Goal: Information Seeking & Learning: Learn about a topic

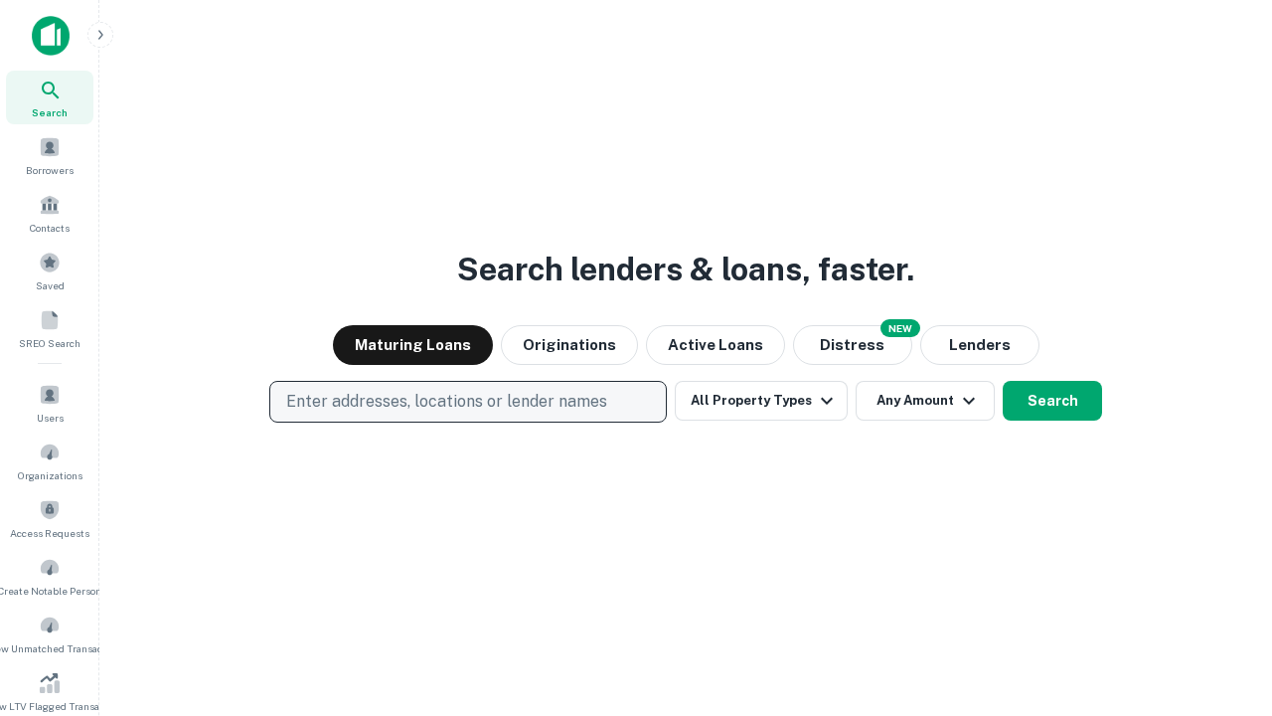
click at [467, 401] on p "Enter addresses, locations or lender names" at bounding box center [446, 402] width 321 height 24
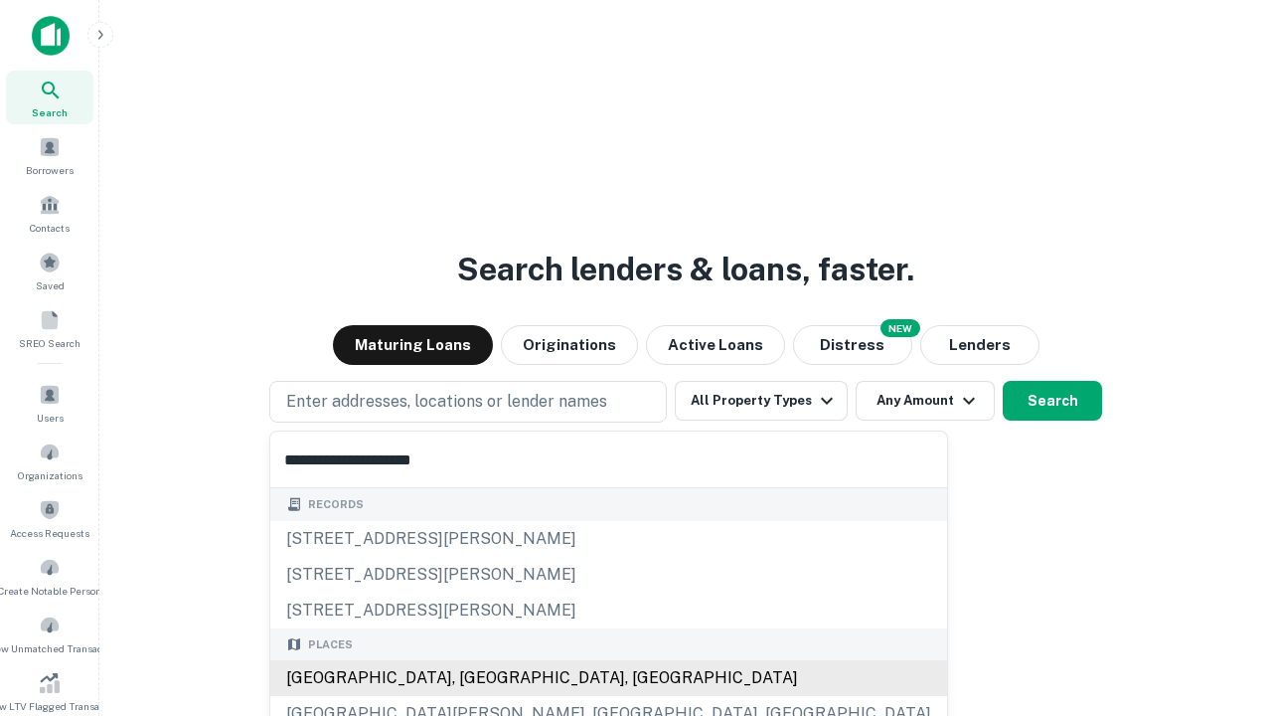
click at [475, 678] on div "[GEOGRAPHIC_DATA], [GEOGRAPHIC_DATA], [GEOGRAPHIC_DATA]" at bounding box center [608, 678] width 677 height 36
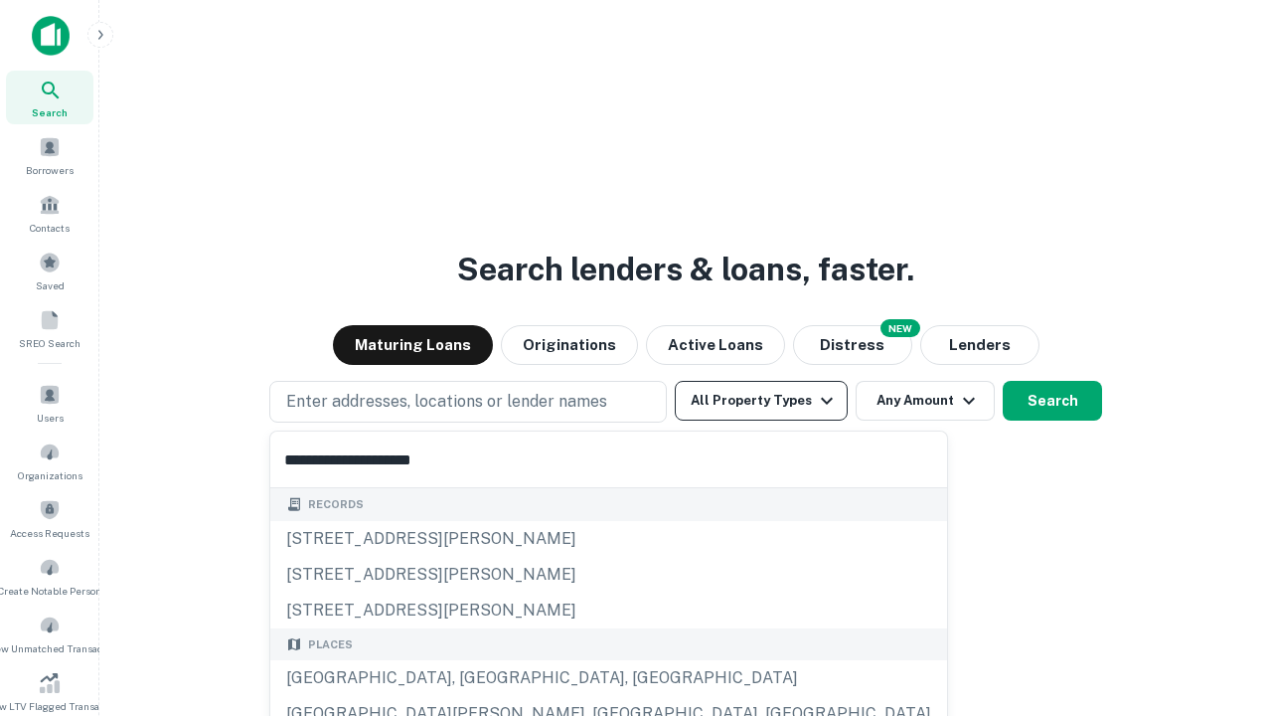
click at [761, 400] on button "All Property Types" at bounding box center [761, 401] width 173 height 40
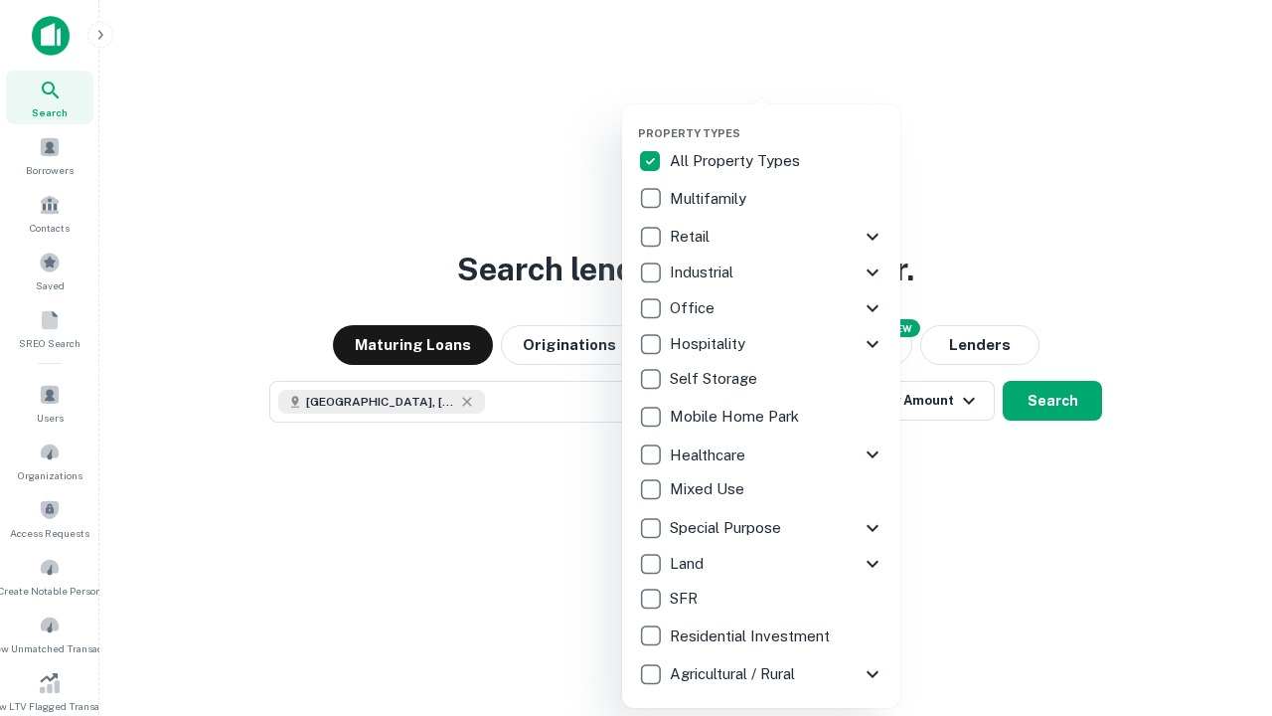
click at [777, 120] on button "button" at bounding box center [777, 120] width 278 height 1
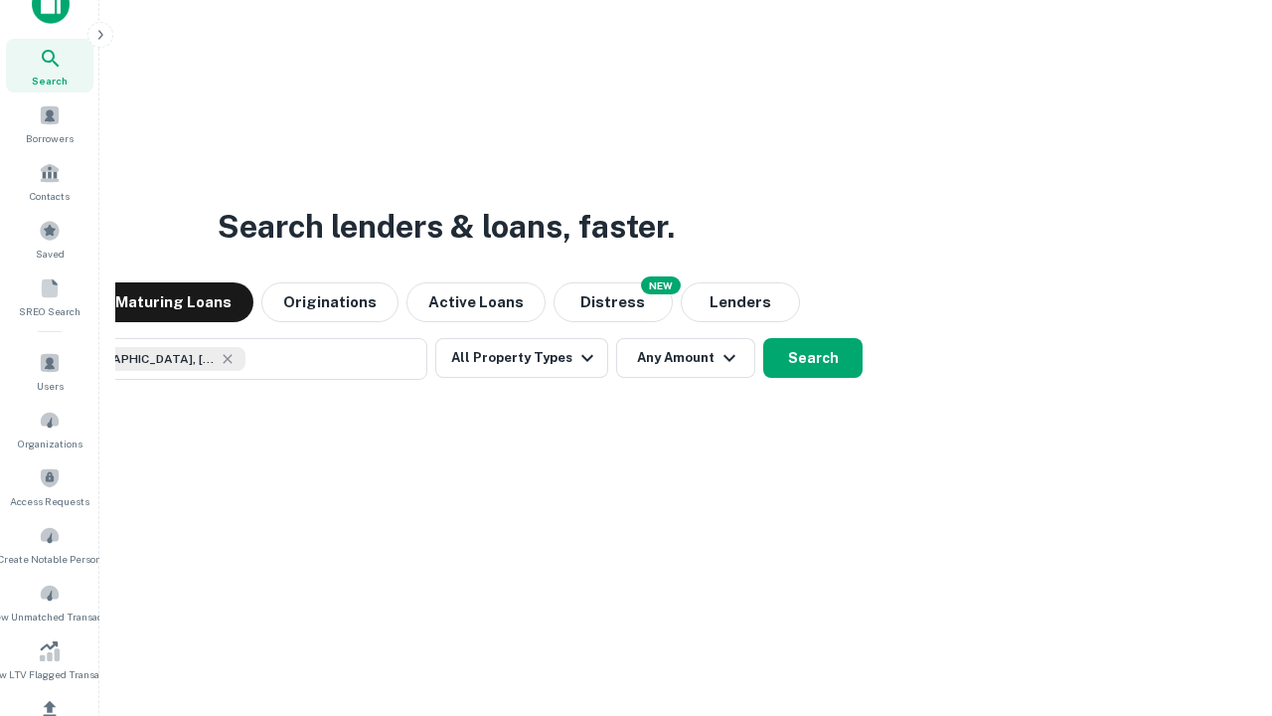
scroll to position [143, 562]
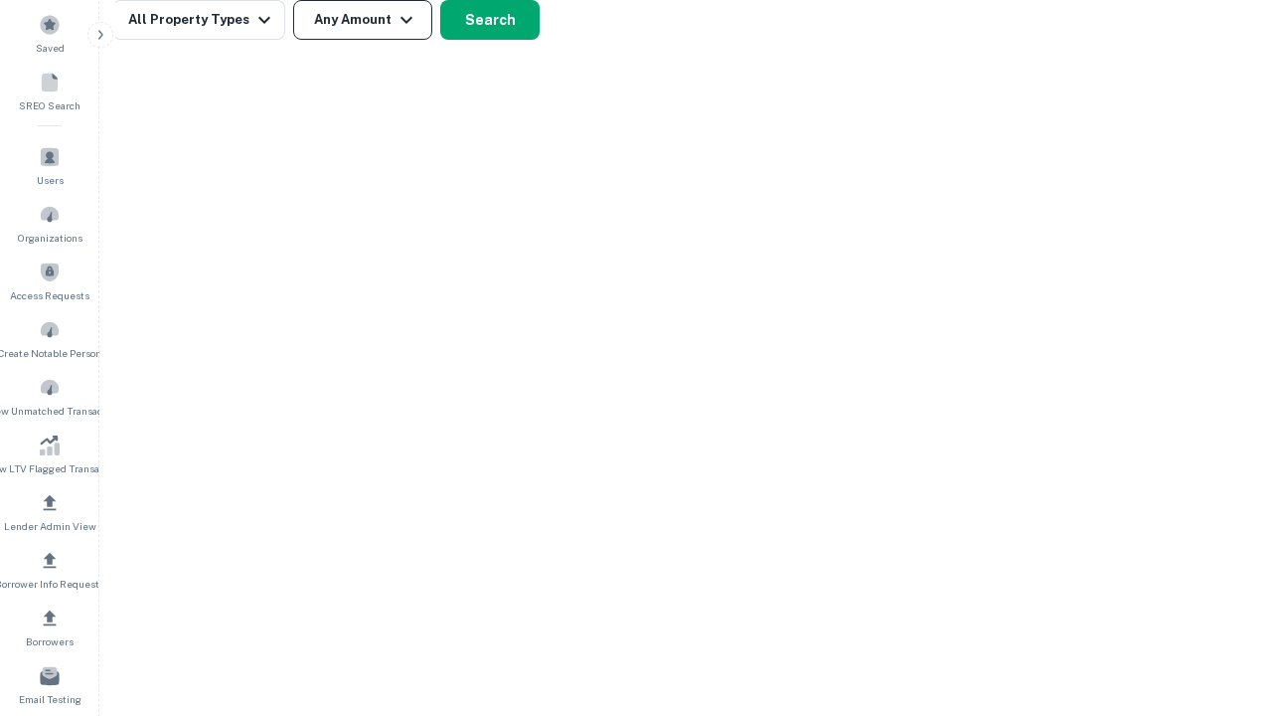
click at [363, 20] on button "Any Amount" at bounding box center [362, 20] width 139 height 40
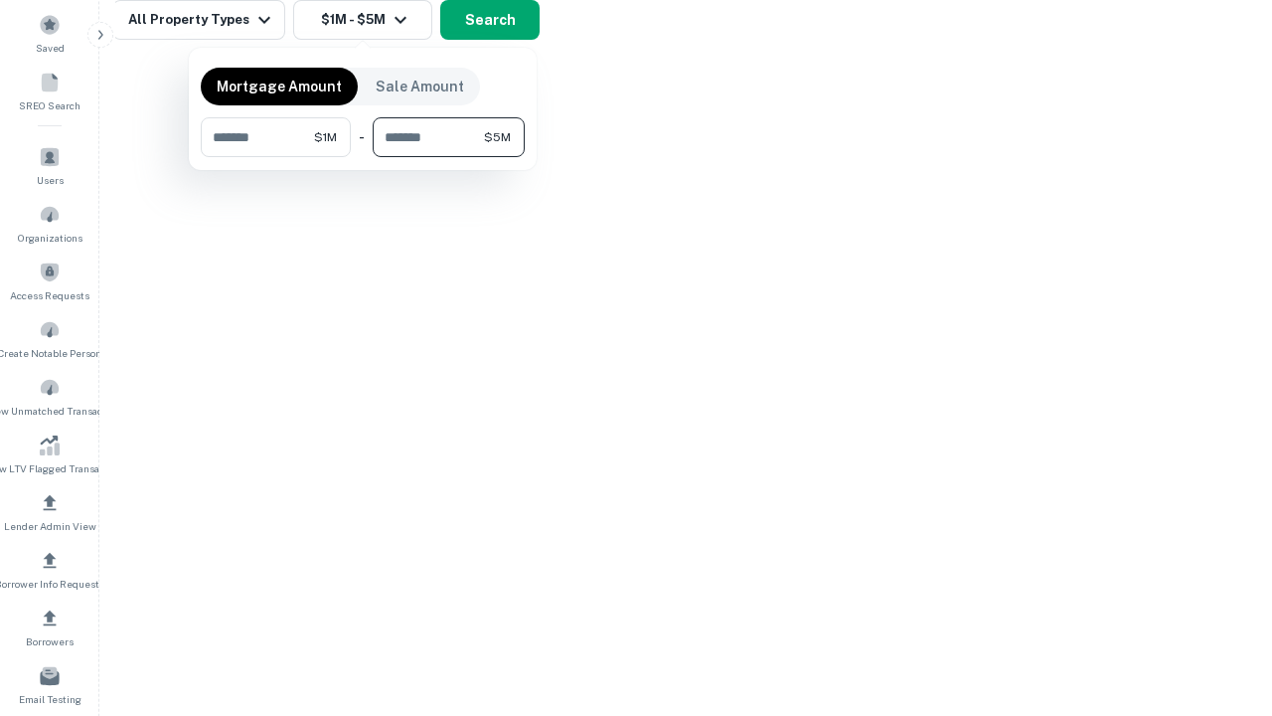
type input "*******"
click at [363, 157] on button "button" at bounding box center [363, 157] width 324 height 1
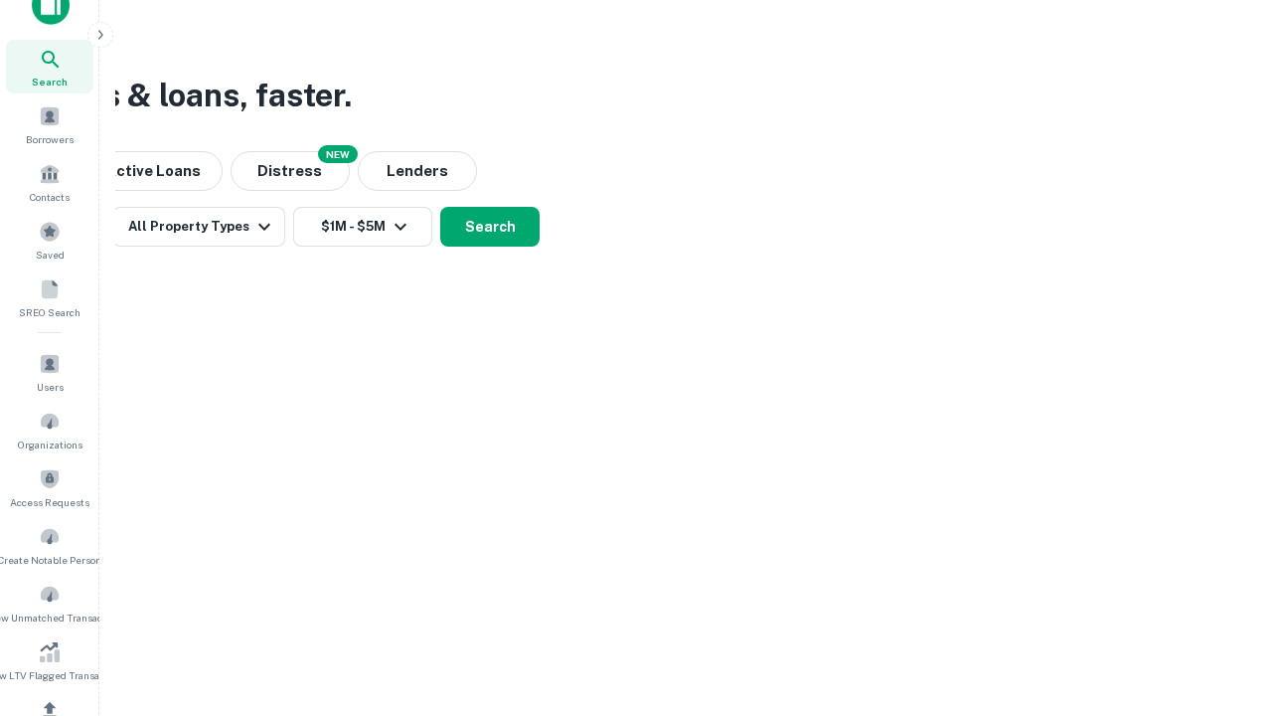
scroll to position [11, 367]
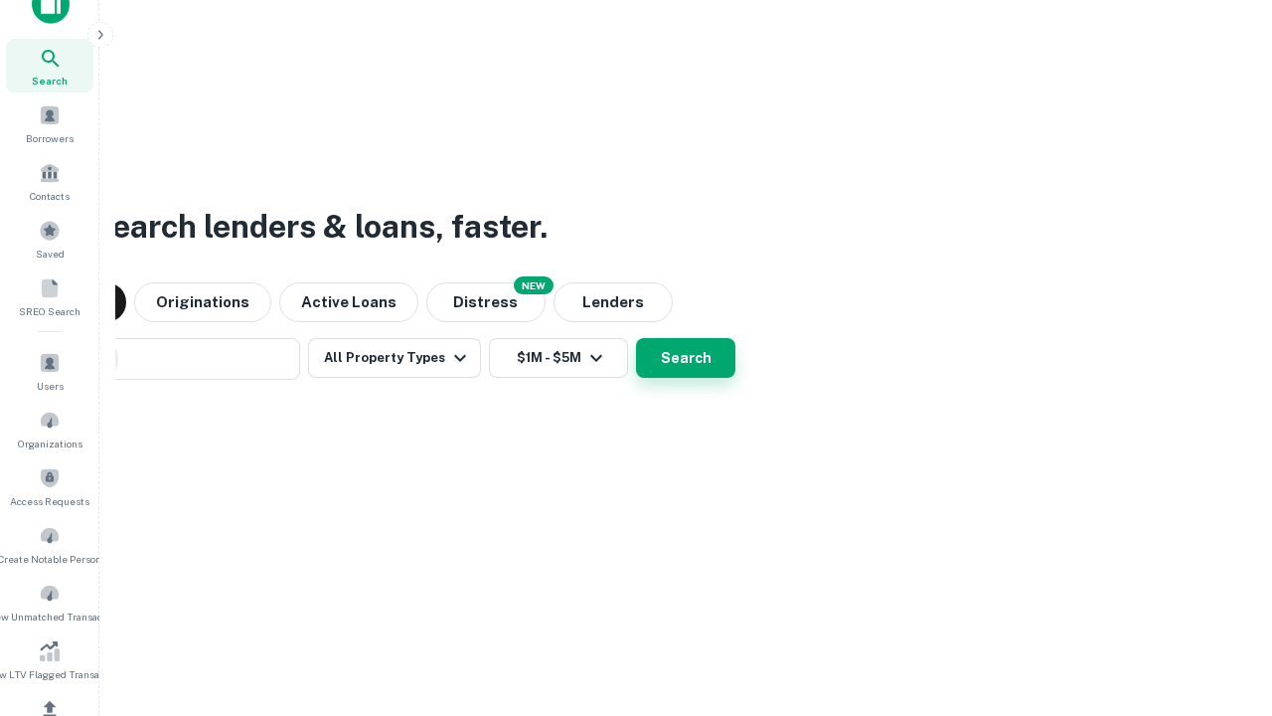
click at [636, 338] on button "Search" at bounding box center [685, 358] width 99 height 40
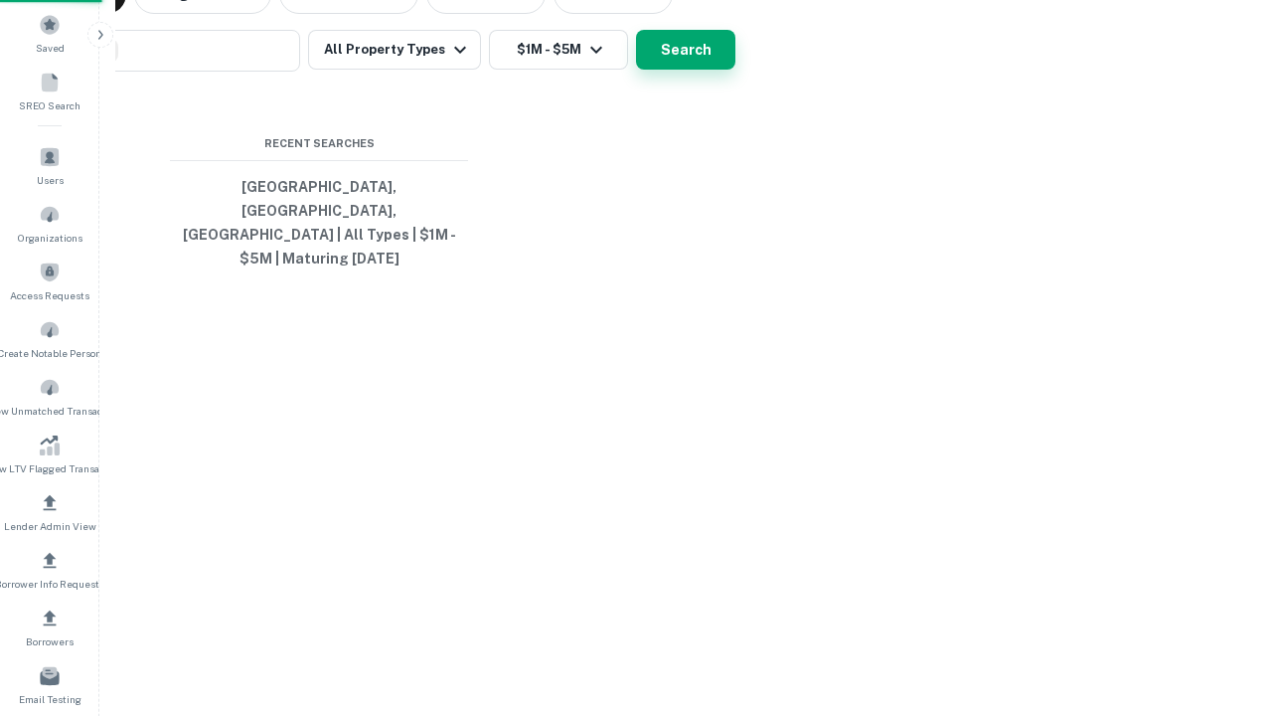
scroll to position [65, 562]
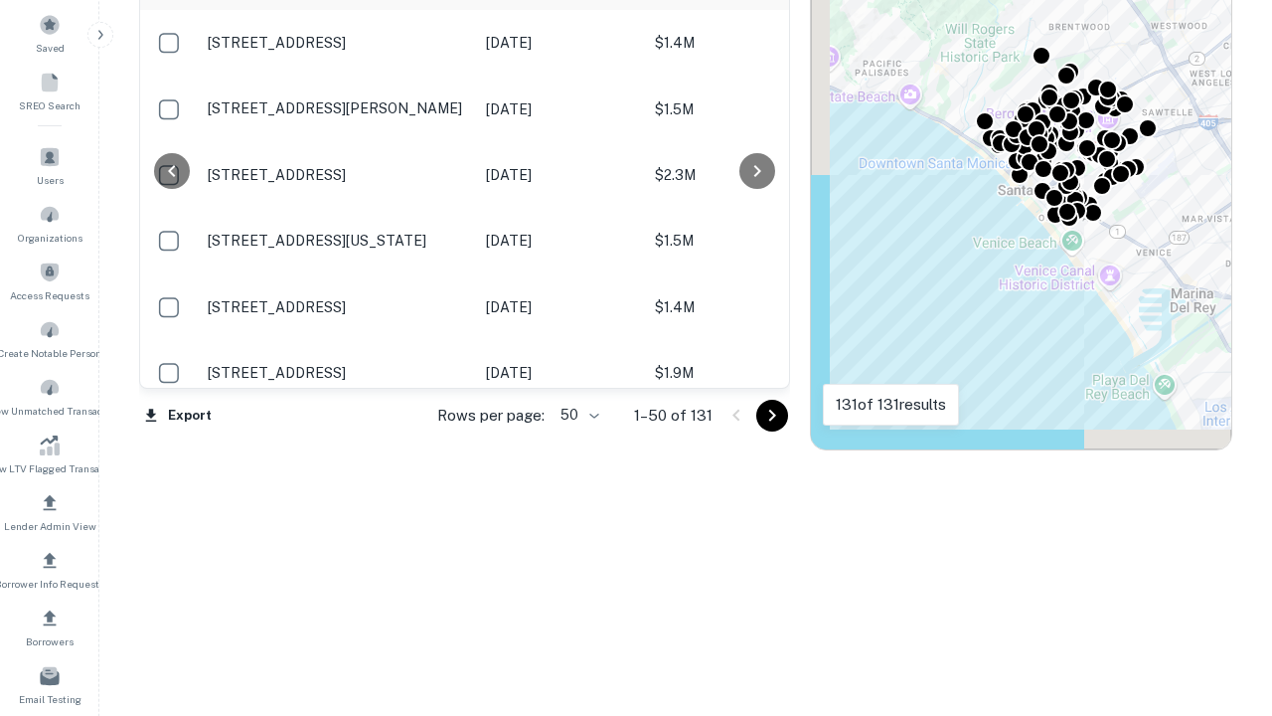
click at [576, 414] on body "Search Borrowers Contacts Saved SREO Search Users Organizations Access Requests…" at bounding box center [636, 120] width 1272 height 716
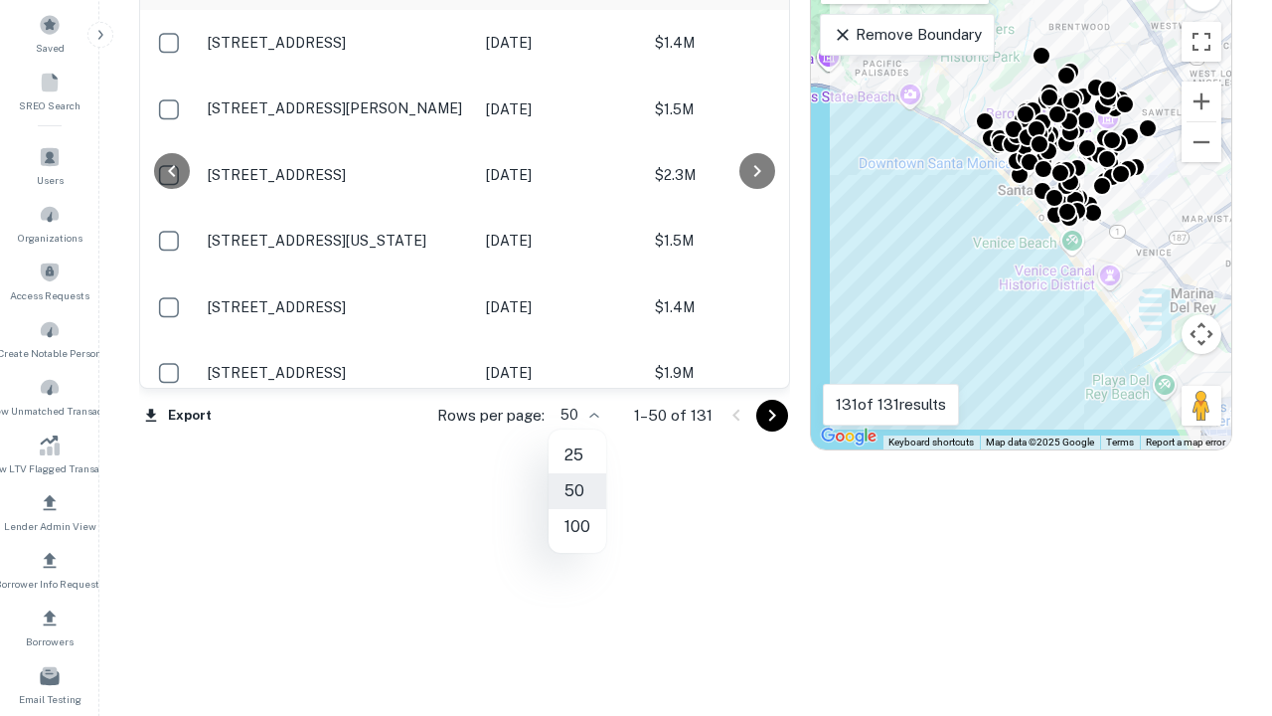
click at [577, 455] on li "25" at bounding box center [578, 455] width 58 height 36
type input "**"
click at [771, 414] on icon "Go to next page" at bounding box center [772, 415] width 24 height 24
